Goal: Transaction & Acquisition: Purchase product/service

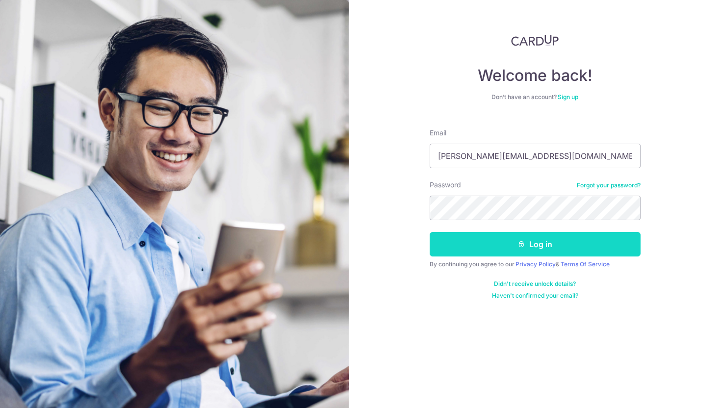
click at [467, 247] on button "Log in" at bounding box center [535, 244] width 211 height 25
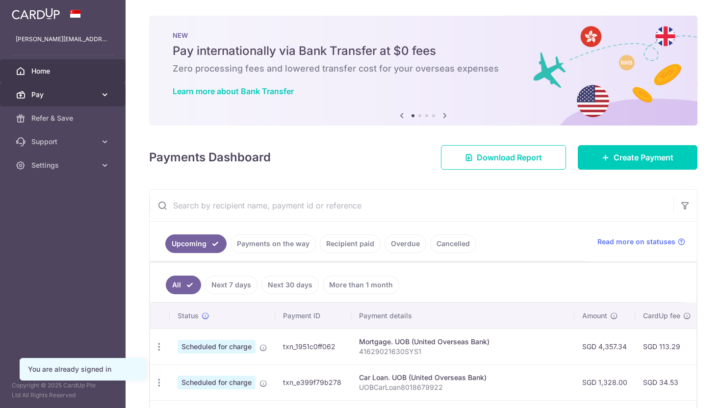
click at [65, 97] on span "Pay" at bounding box center [63, 95] width 65 height 10
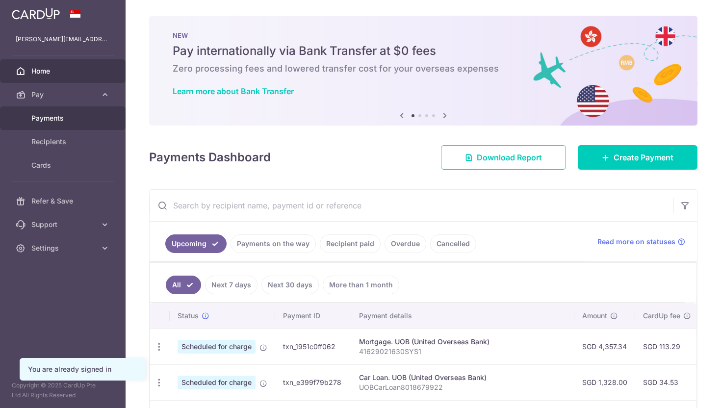
click at [65, 110] on link "Payments" at bounding box center [63, 118] width 126 height 24
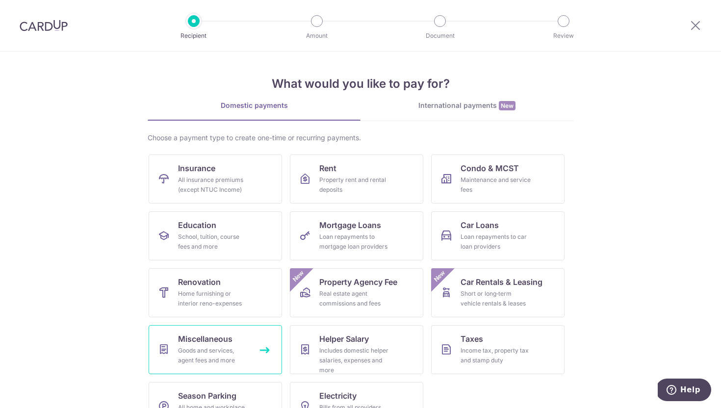
click at [207, 337] on span "Miscellaneous" at bounding box center [205, 339] width 54 height 12
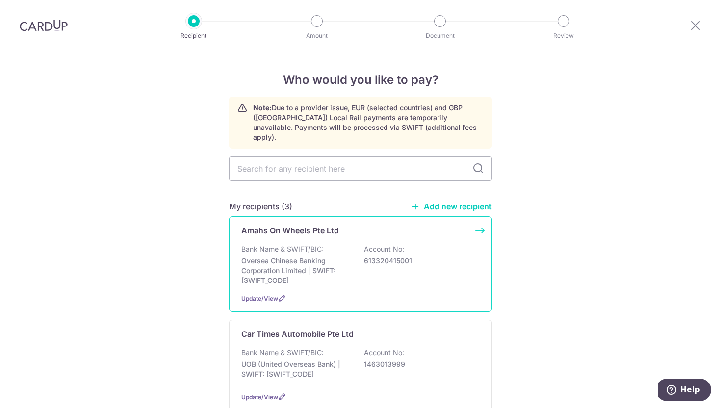
click at [310, 232] on div "Amahs On Wheels Pte Ltd Bank Name & SWIFT/BIC: Oversea Chinese Banking Corporat…" at bounding box center [360, 264] width 263 height 96
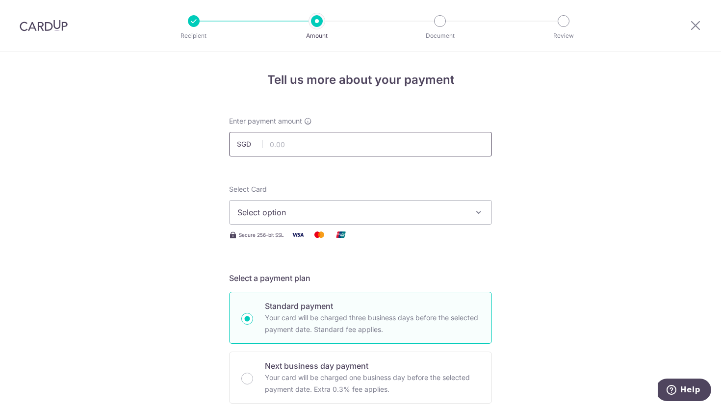
click at [380, 142] on input "text" at bounding box center [360, 144] width 263 height 25
type input "457.80"
click at [428, 218] on span "Select option" at bounding box center [351, 212] width 229 height 12
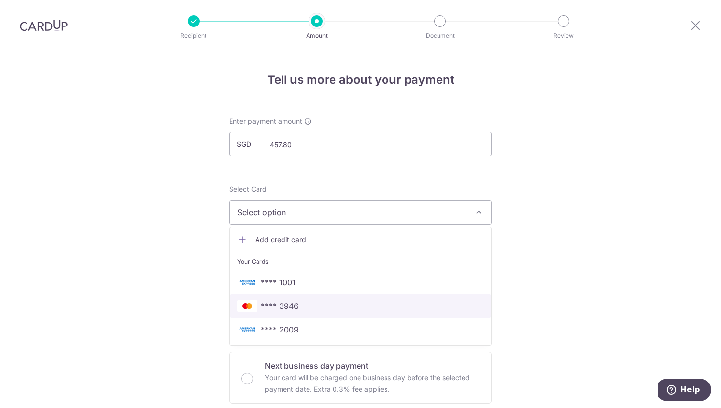
click at [357, 308] on span "**** 3946" at bounding box center [360, 306] width 246 height 12
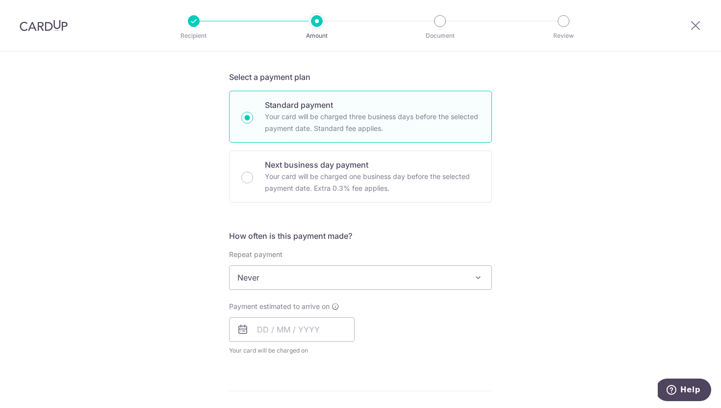
scroll to position [220, 0]
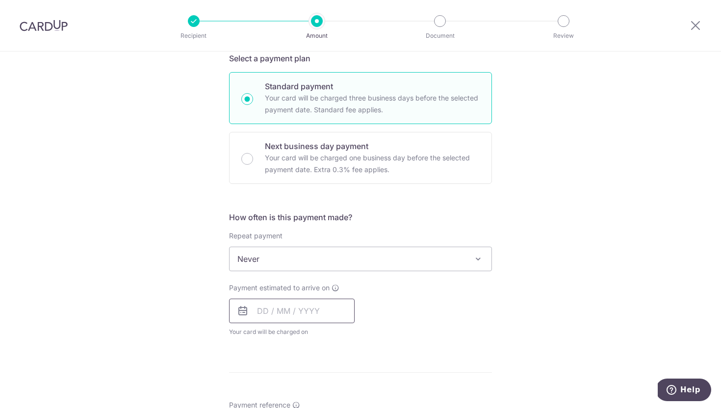
click at [290, 316] on input "text" at bounding box center [292, 311] width 126 height 25
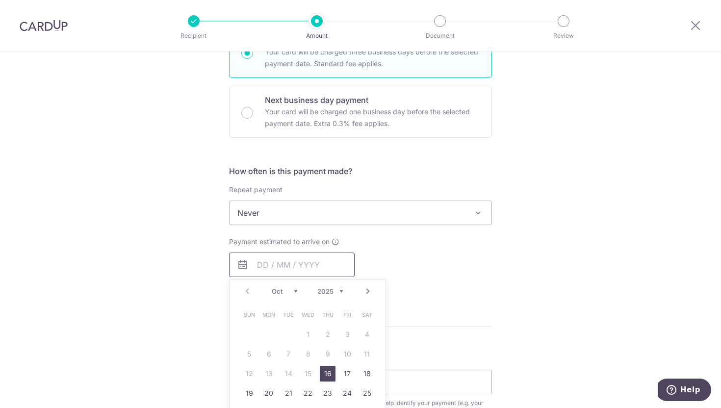
scroll to position [269, 0]
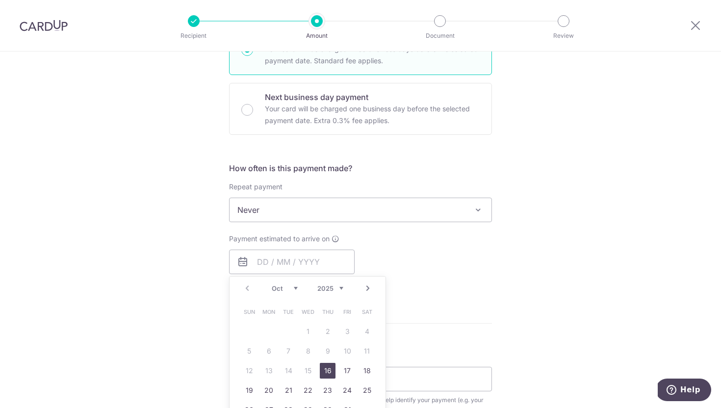
click at [329, 369] on link "16" at bounding box center [328, 371] width 16 height 16
type input "[DATE]"
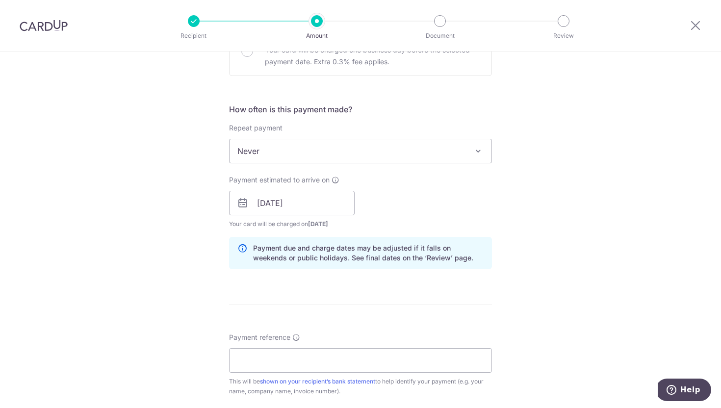
scroll to position [354, 0]
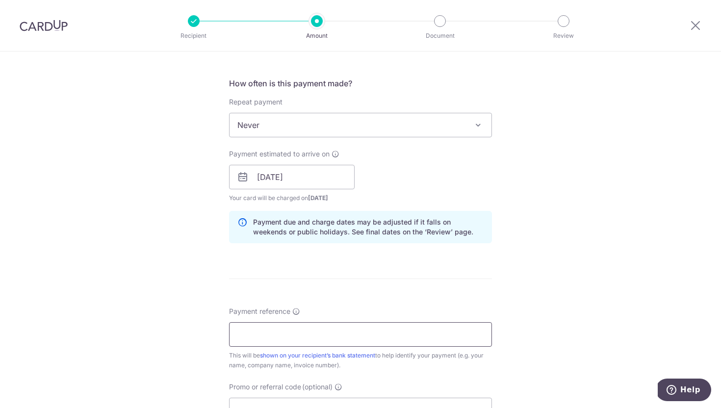
click at [336, 333] on input "Payment reference" at bounding box center [360, 334] width 263 height 25
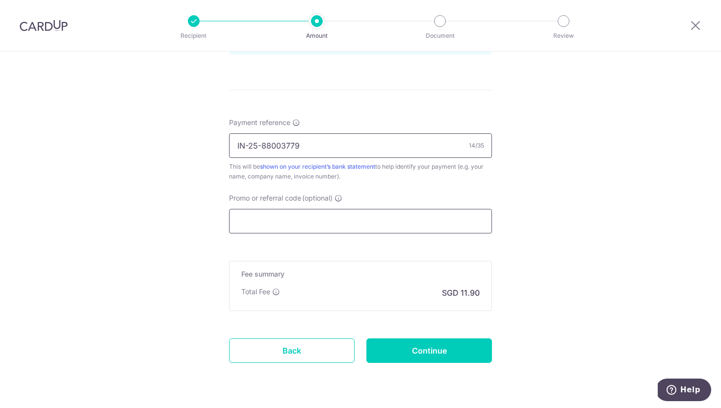
scroll to position [571, 0]
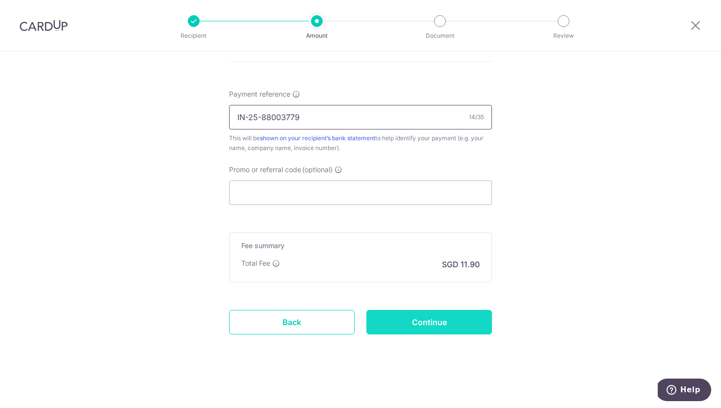
type input "IN-25-88003779"
click at [448, 319] on input "Continue" at bounding box center [429, 322] width 126 height 25
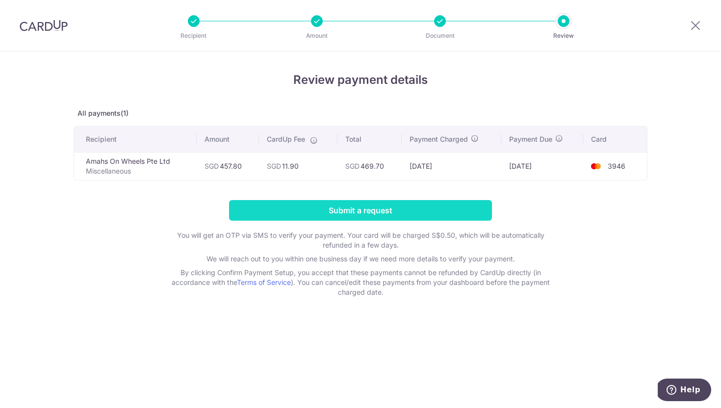
click at [380, 211] on input "Submit a request" at bounding box center [360, 210] width 263 height 21
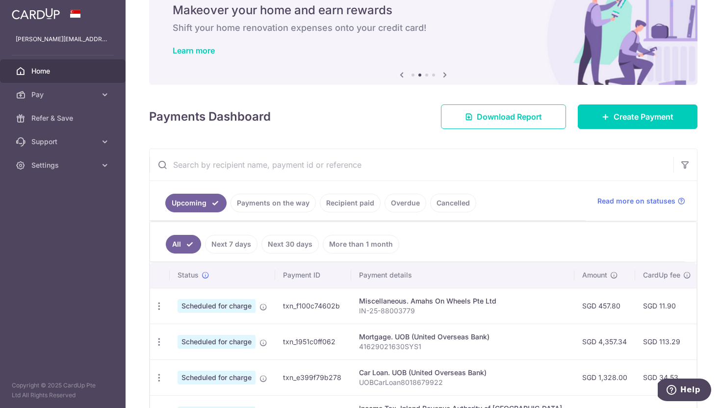
scroll to position [34, 0]
